Goal: Check status: Check status

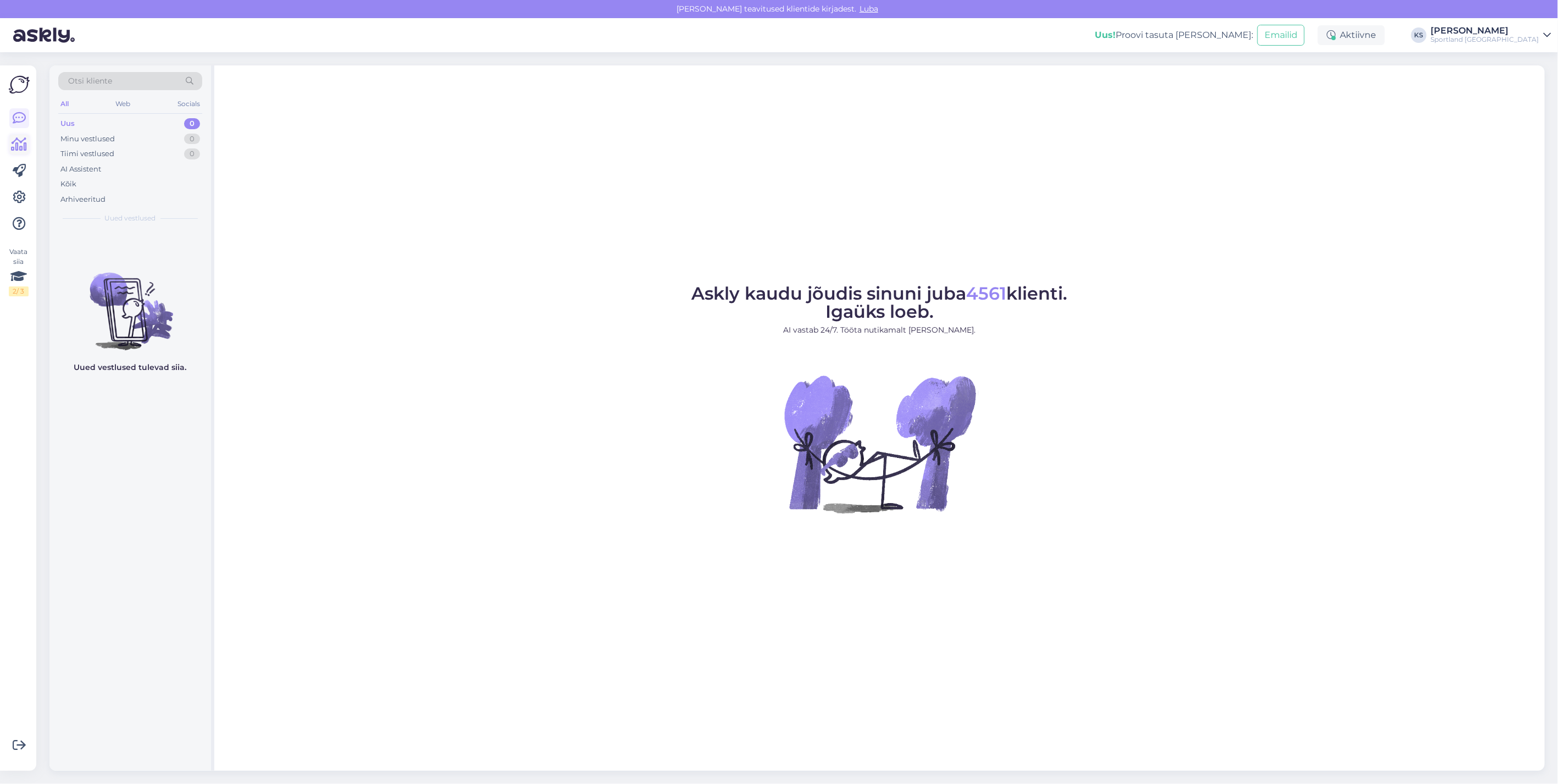
click at [25, 147] on icon at bounding box center [19, 144] width 16 height 13
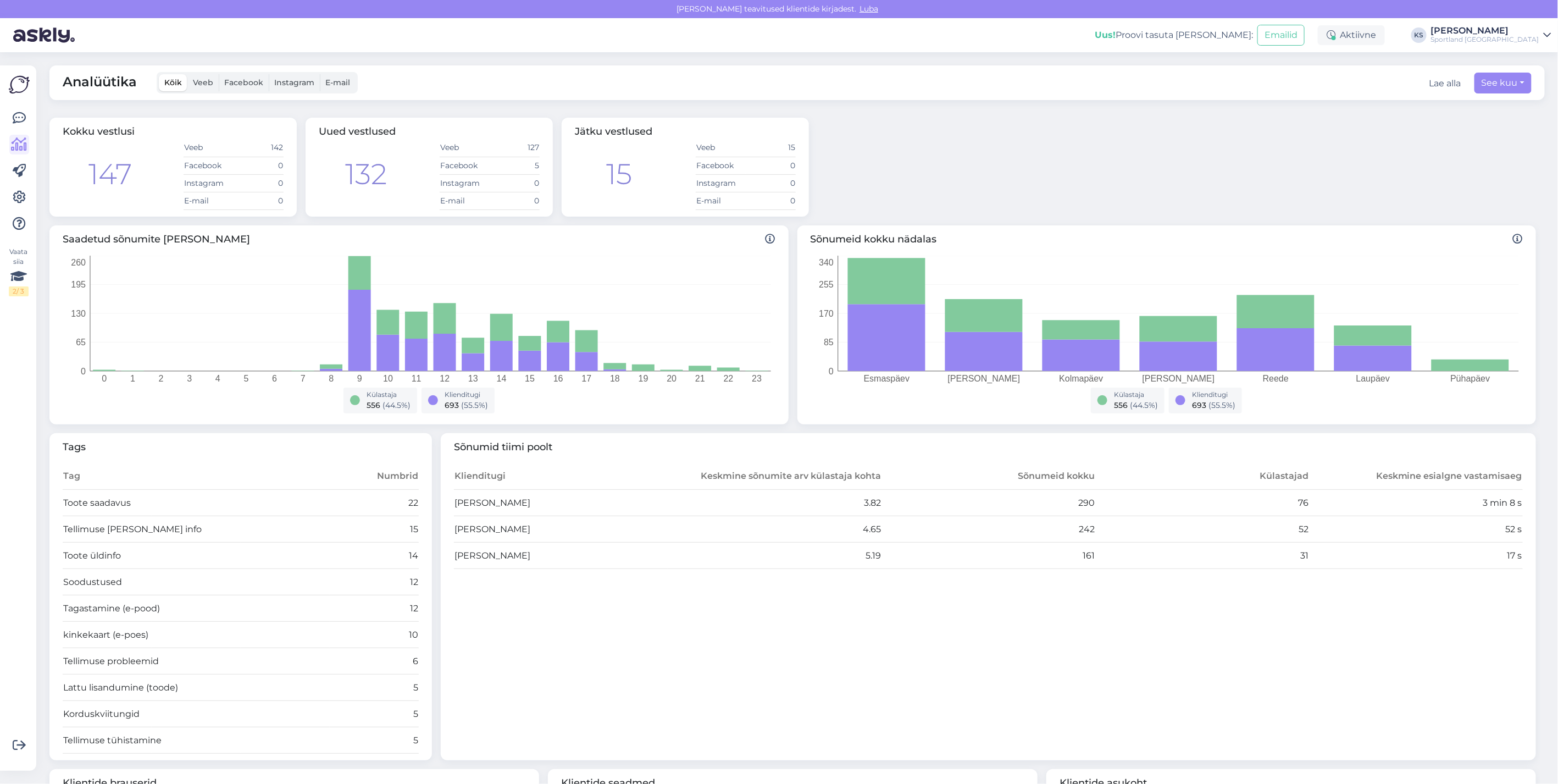
click at [1505, 35] on div "Sportland [GEOGRAPHIC_DATA]" at bounding box center [1485, 39] width 108 height 9
click at [1529, 83] on button "Ava" at bounding box center [1530, 85] width 24 height 17
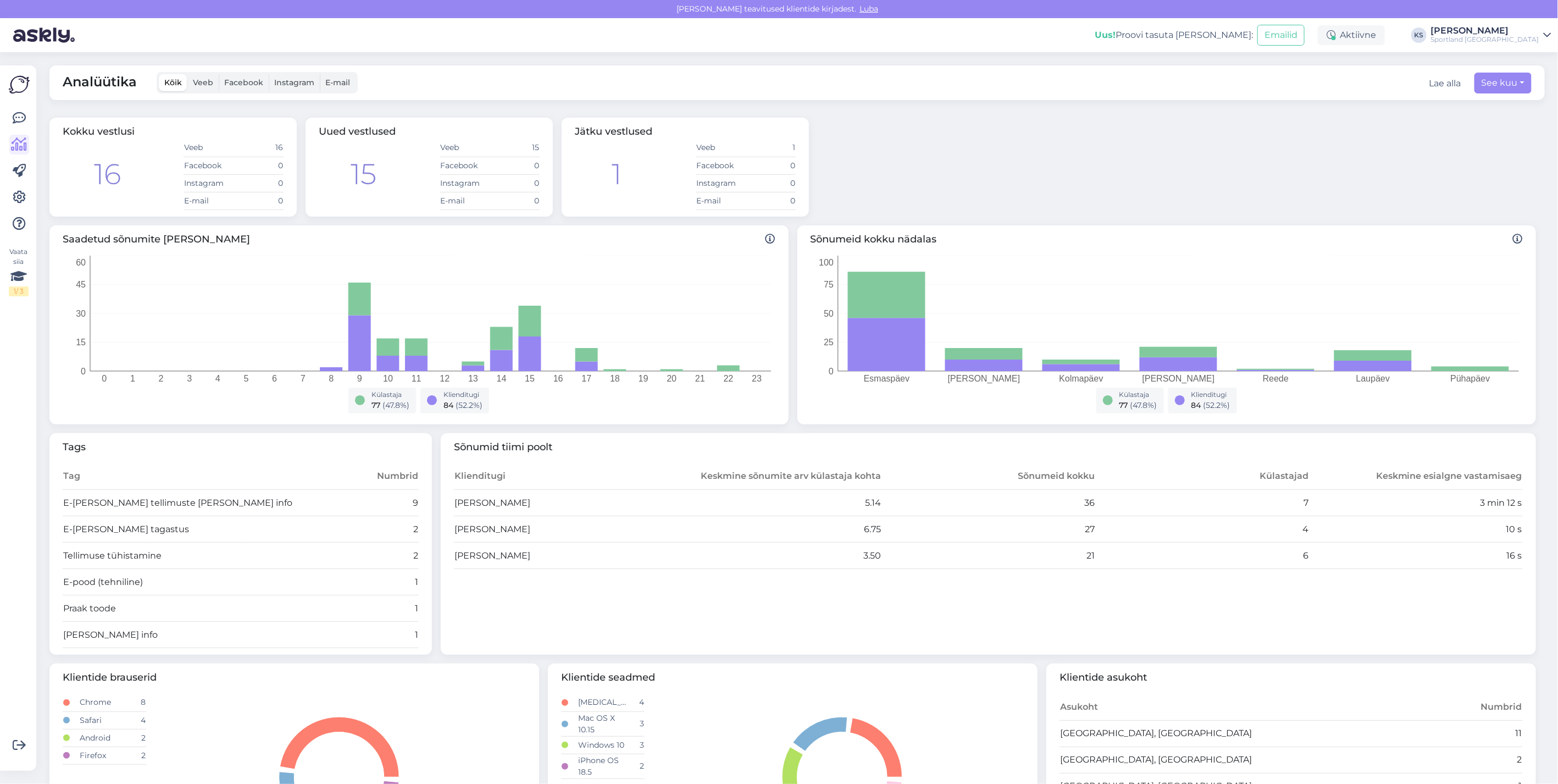
click at [1531, 29] on div "[PERSON_NAME]" at bounding box center [1485, 30] width 108 height 9
click at [1541, 64] on button "Ava" at bounding box center [1530, 61] width 24 height 17
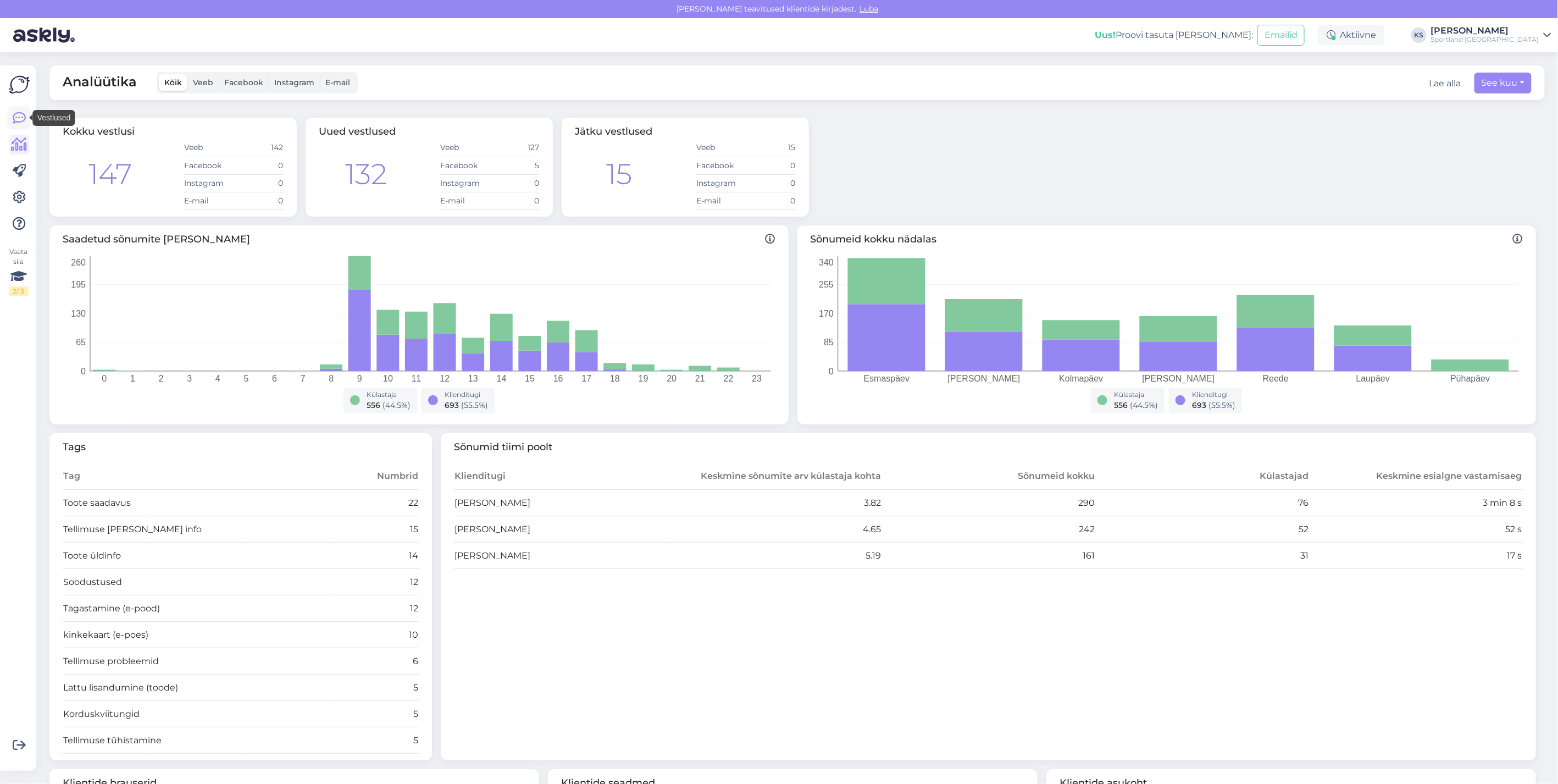
click at [22, 118] on icon at bounding box center [19, 118] width 13 height 13
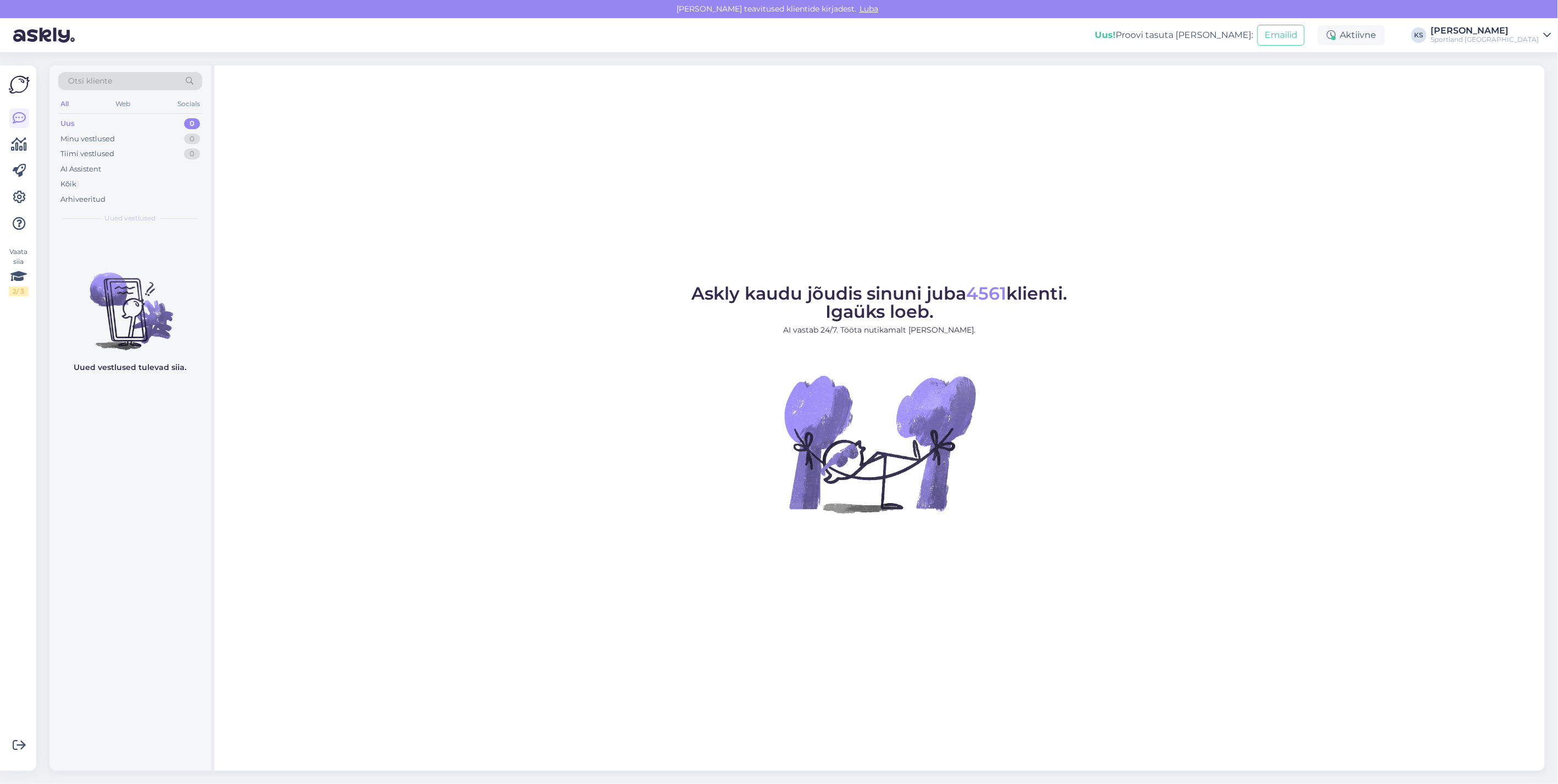
click at [1503, 35] on div "Sportland [GEOGRAPHIC_DATA]" at bounding box center [1485, 39] width 108 height 9
click at [1529, 83] on button "Ava" at bounding box center [1530, 85] width 24 height 17
click at [1524, 41] on div "Sportland [GEOGRAPHIC_DATA]" at bounding box center [1485, 39] width 108 height 9
click at [1523, 58] on button "Ava" at bounding box center [1530, 61] width 24 height 17
